Goal: Task Accomplishment & Management: Manage account settings

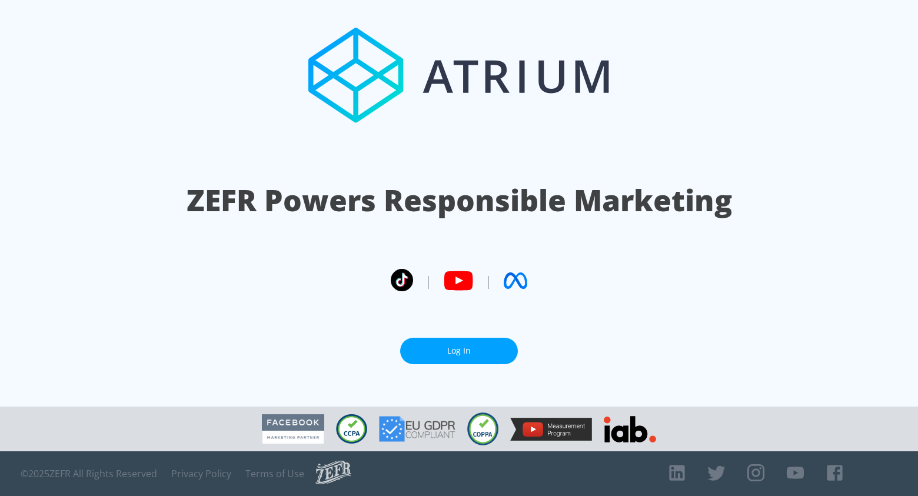
click at [467, 352] on link "Log In" at bounding box center [459, 351] width 118 height 26
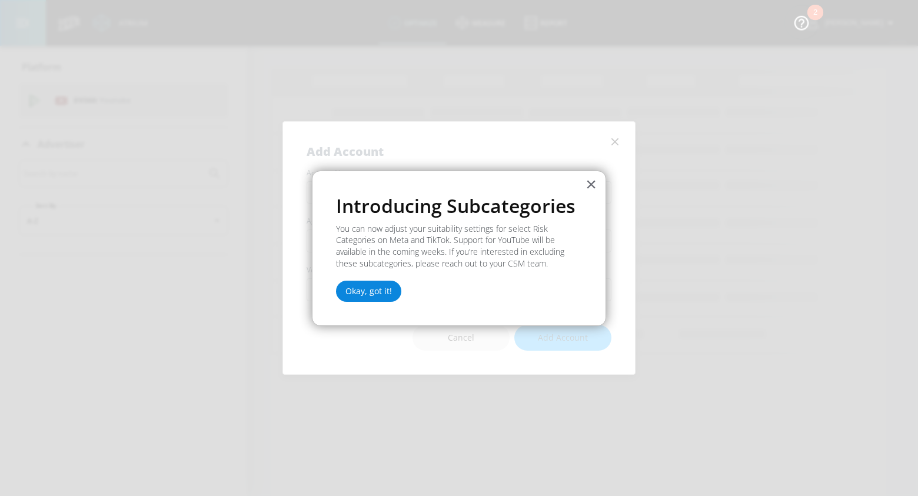
click at [349, 290] on button "Okay, got it!" at bounding box center [368, 291] width 65 height 21
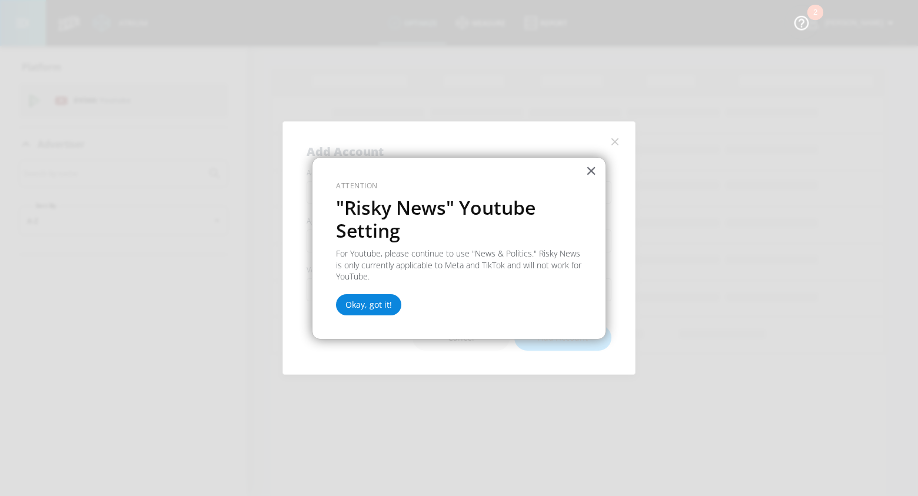
click at [361, 302] on button "Okay, got it!" at bounding box center [368, 304] width 65 height 21
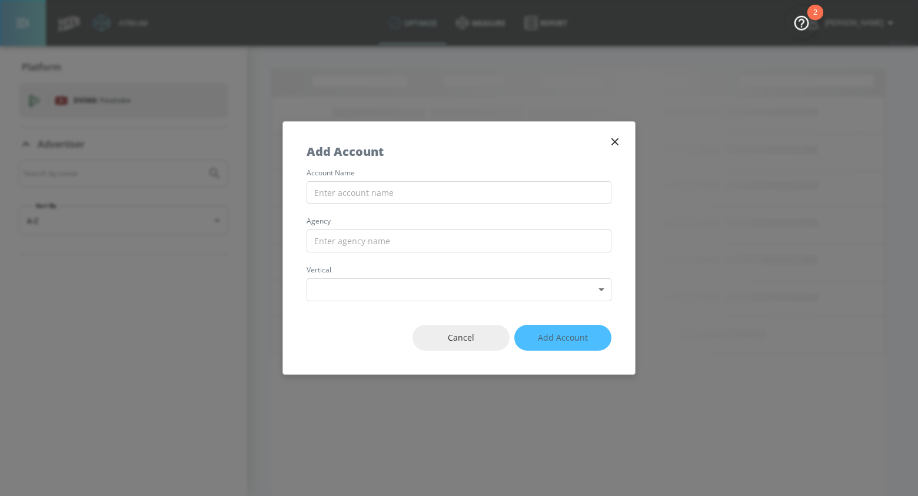
click at [289, 231] on div "account name agency vertical Select Vertical ​" at bounding box center [459, 235] width 352 height 132
click at [615, 146] on icon "button" at bounding box center [614, 141] width 13 height 13
